Goal: Transaction & Acquisition: Purchase product/service

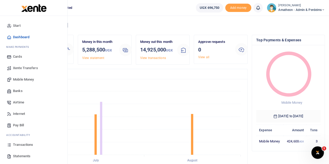
click at [19, 80] on span "Mobile Money" at bounding box center [23, 79] width 21 height 5
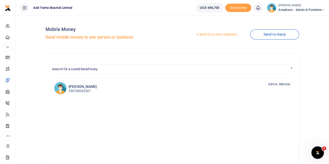
click at [215, 34] on link "Send to a new recipient" at bounding box center [216, 34] width 68 height 9
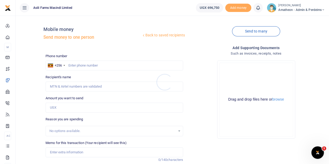
click at [278, 100] on div at bounding box center [164, 82] width 329 height 164
click at [278, 100] on button "browse" at bounding box center [278, 99] width 12 height 4
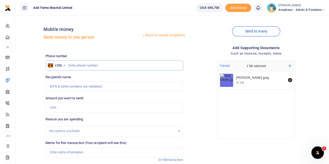
click at [104, 67] on input "text" at bounding box center [114, 66] width 138 height 10
type input "779450048"
type input "Joel Okello"
type input "779450048"
click at [68, 107] on input "Amount you want to send" at bounding box center [114, 108] width 138 height 10
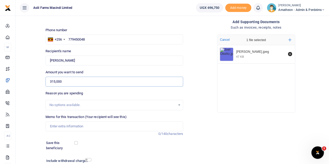
scroll to position [52, 0]
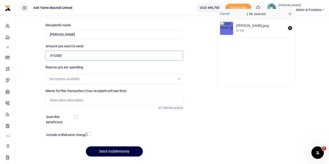
type input "315,000"
click at [68, 100] on input "Memo for this transaction (Your recipient will see this)" at bounding box center [114, 100] width 138 height 10
click at [66, 99] on input "Memo for this transaction (Your recipient will see this)" at bounding box center [114, 100] width 138 height 10
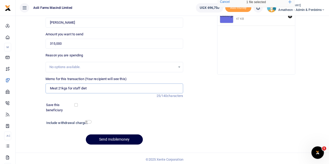
scroll to position [66, 0]
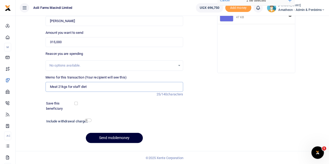
type input "Meat 21kgs for staff diet"
click at [113, 136] on button "Send mobilemoney" at bounding box center [114, 138] width 57 height 10
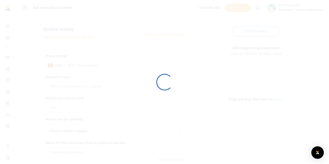
select select
